Goal: Transaction & Acquisition: Purchase product/service

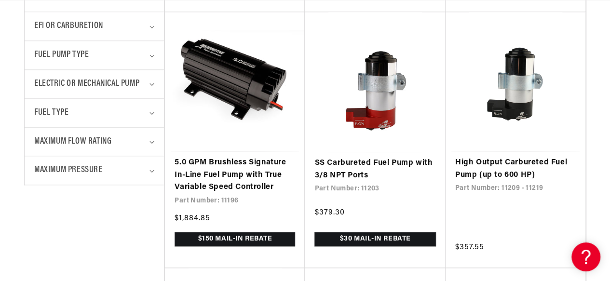
scroll to position [0, 381]
drag, startPoint x: 436, startPoint y: 77, endPoint x: 604, endPoint y: 146, distance: 181.5
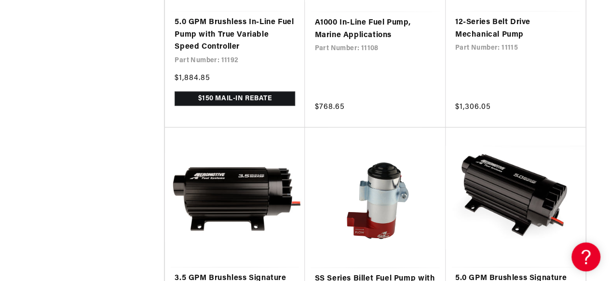
scroll to position [0, 0]
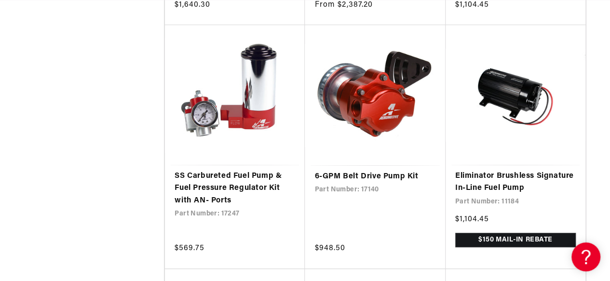
click at [283, 170] on link "SS Carbureted Fuel Pump & Fuel Pressure Regulator Kit with AN- Ports" at bounding box center [235, 188] width 121 height 37
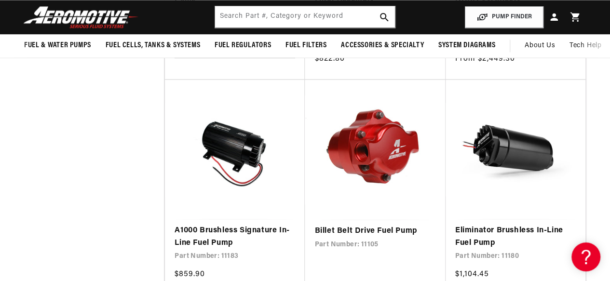
click at [145, 18] on header "Fuel & Water Pumps Back In-Tank In-Line Fuel Pumps" at bounding box center [305, 17] width 610 height 34
